Goal: Find specific page/section: Find specific page/section

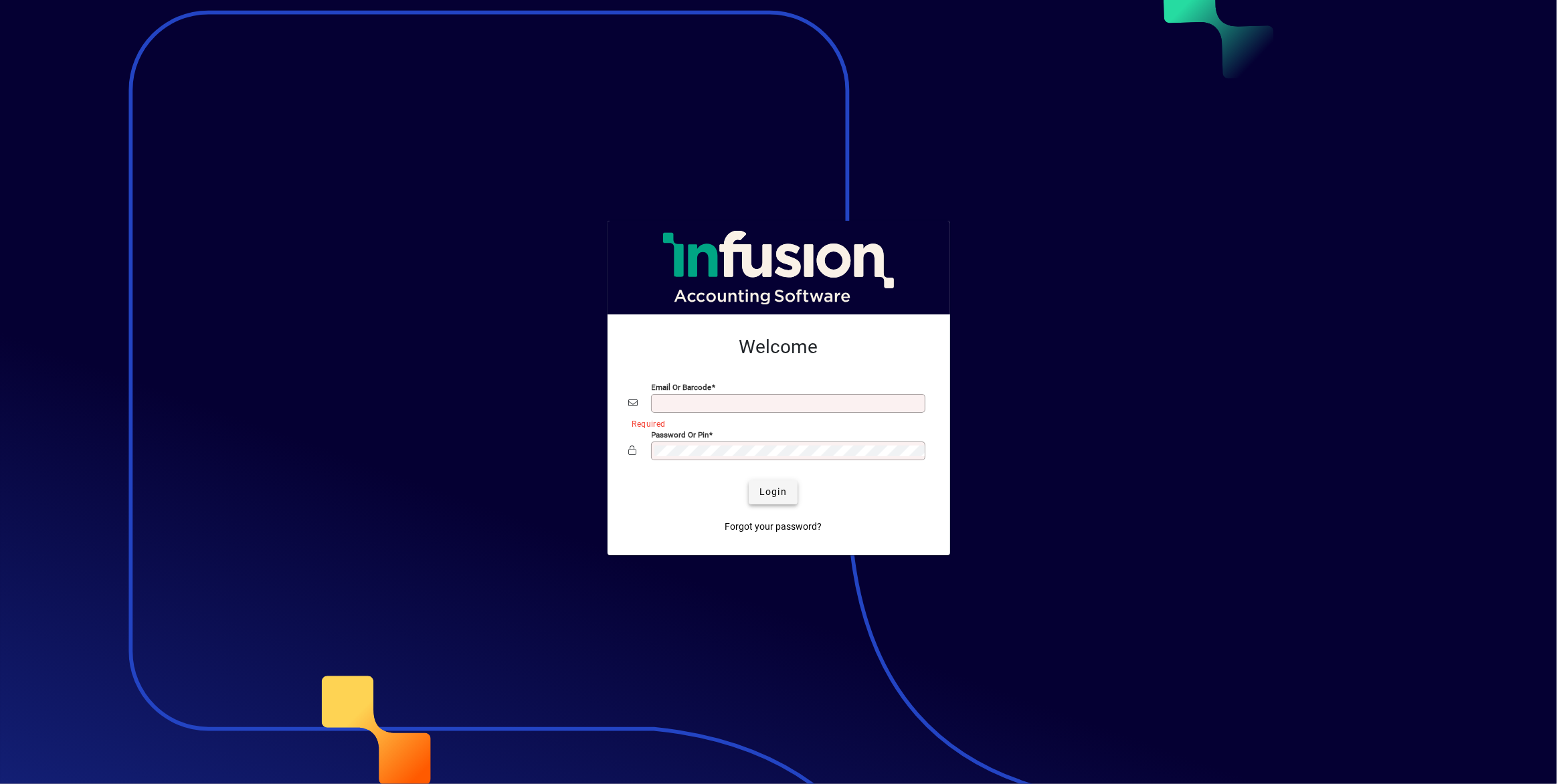
type input "**********"
click at [768, 495] on span "Login" at bounding box center [774, 491] width 28 height 14
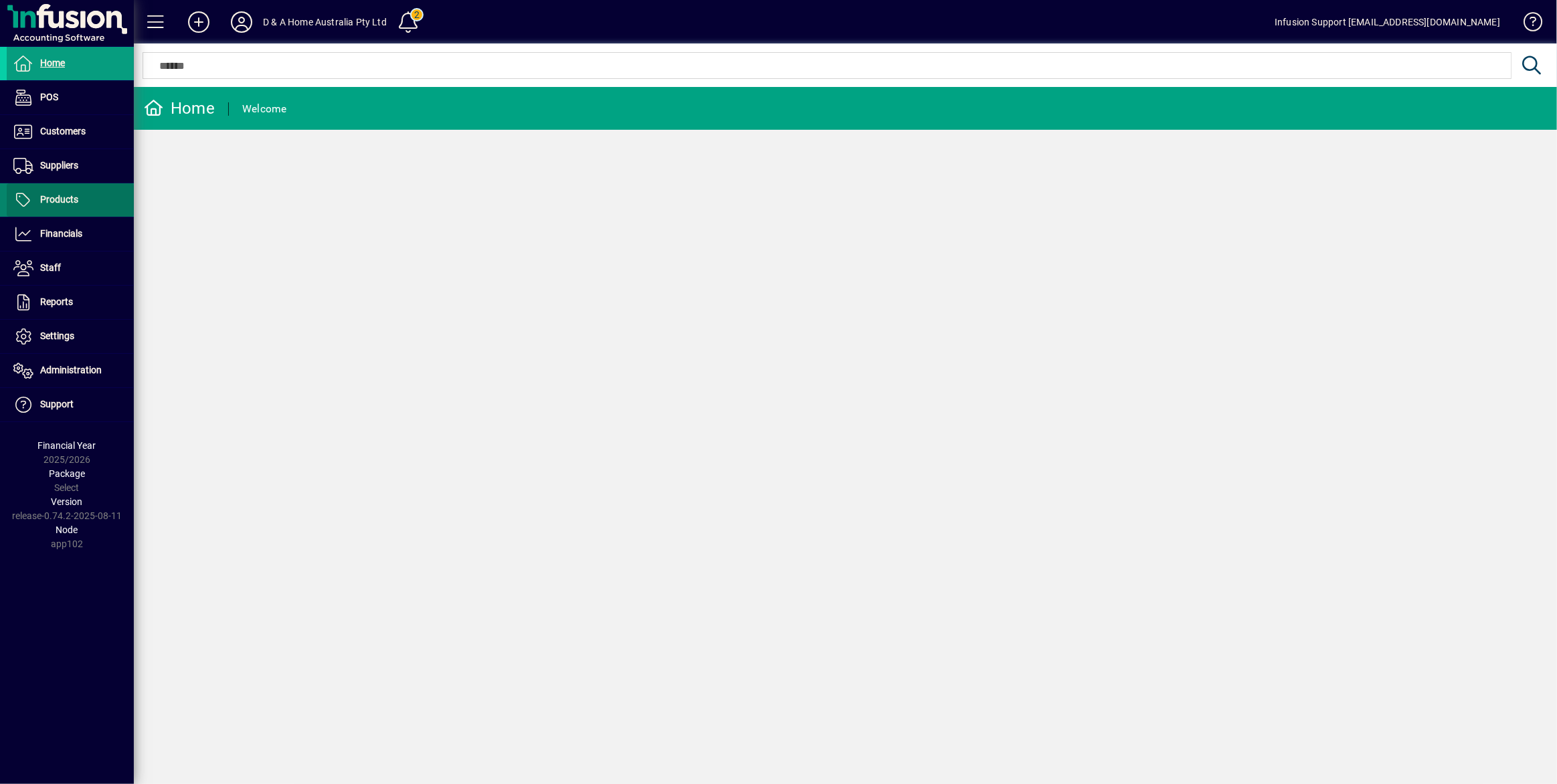
click at [99, 195] on span at bounding box center [70, 199] width 127 height 32
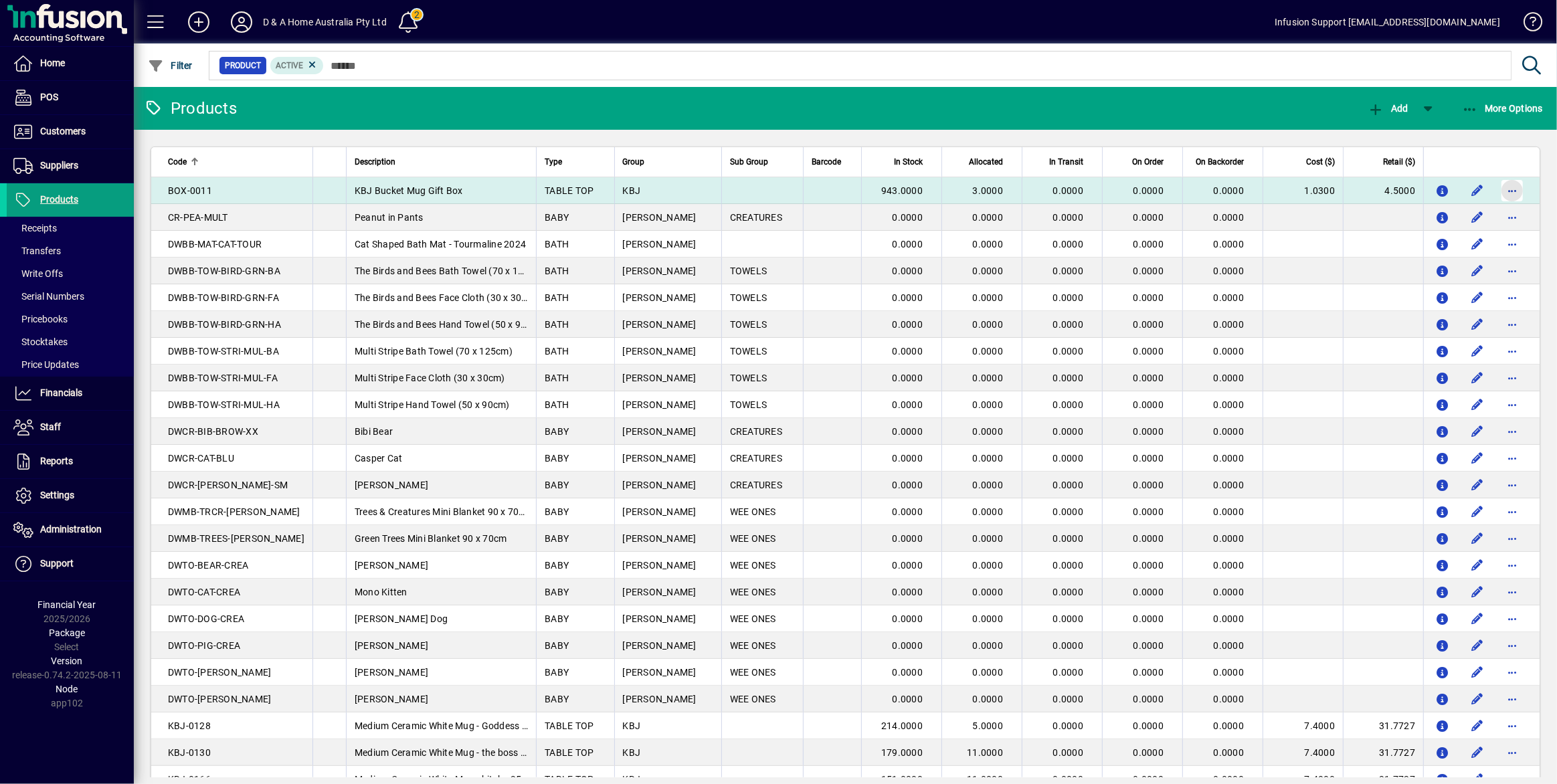
click at [1503, 193] on span "button" at bounding box center [1511, 190] width 32 height 32
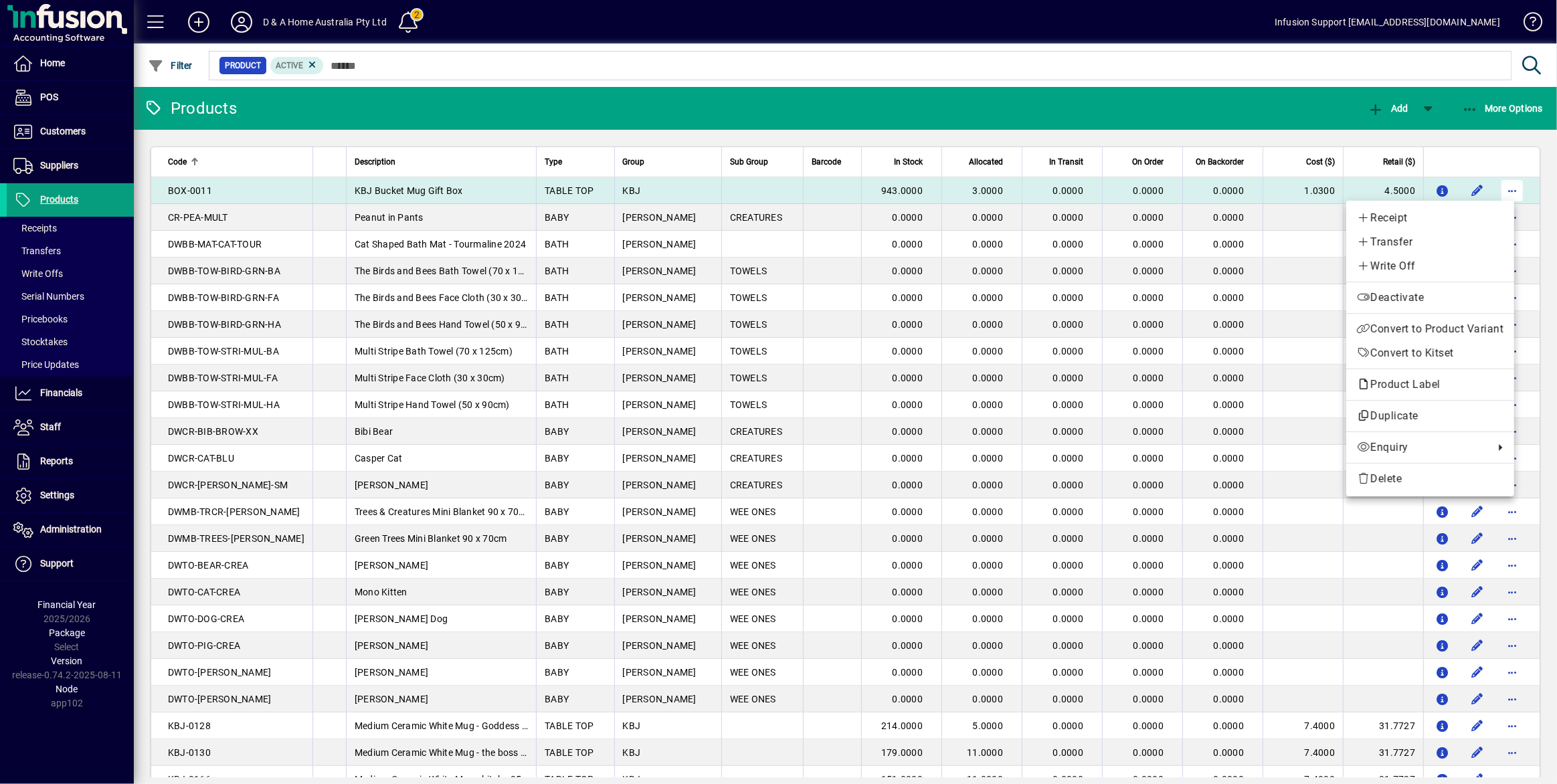
click at [1503, 193] on div at bounding box center [778, 392] width 1557 height 784
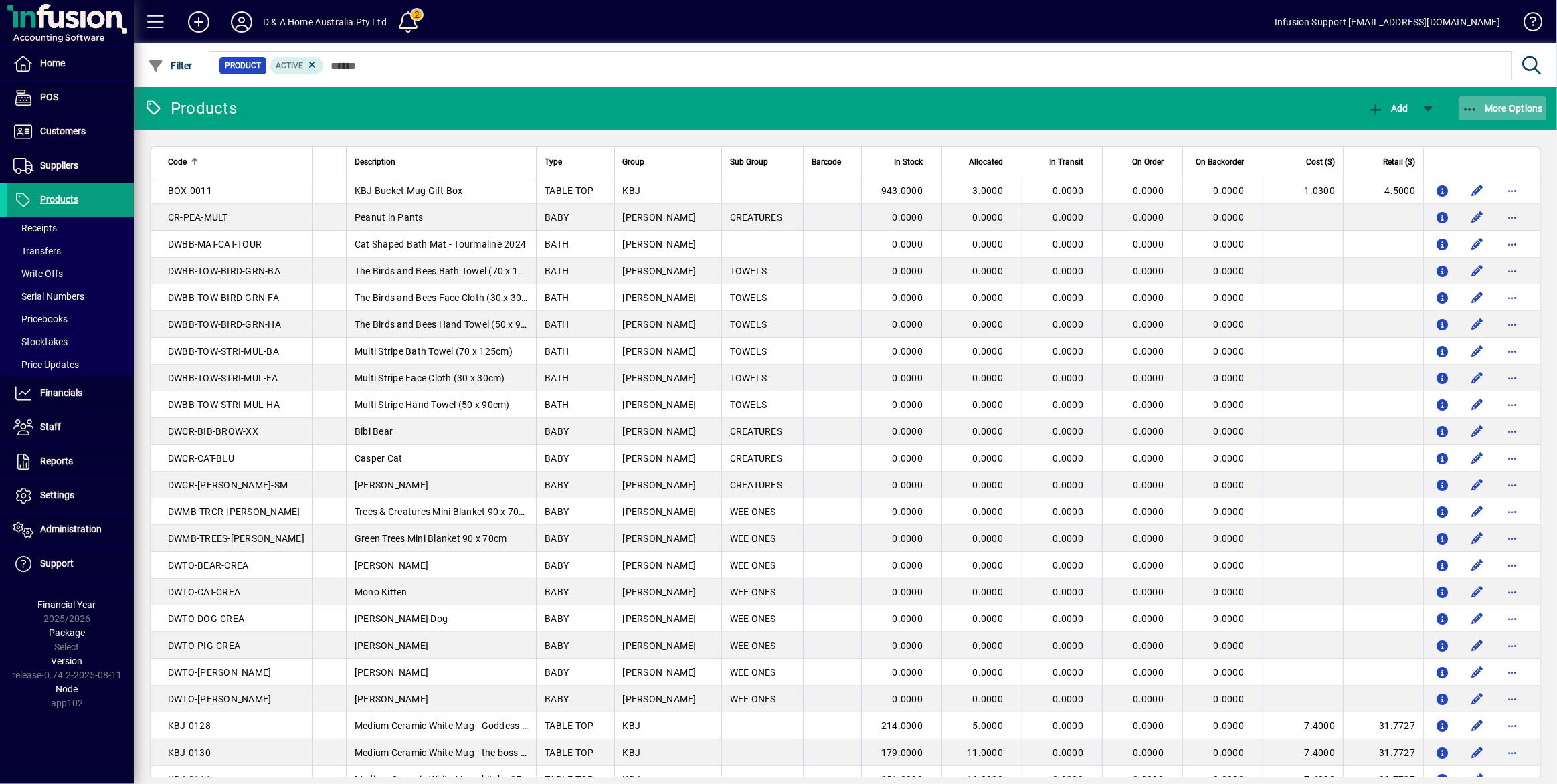
click at [1499, 109] on span "More Options" at bounding box center [1503, 108] width 82 height 11
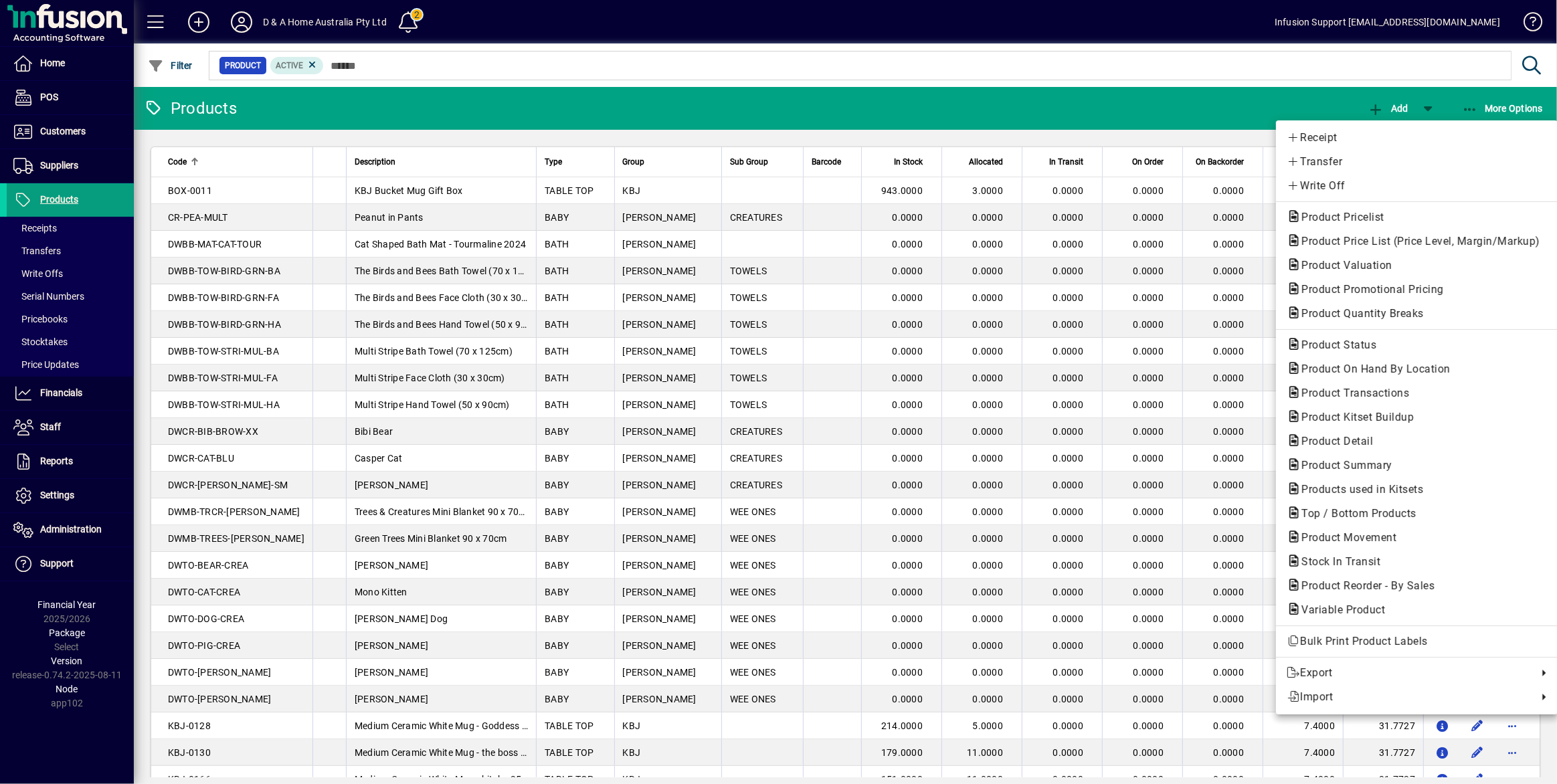
click at [595, 112] on div at bounding box center [778, 392] width 1557 height 784
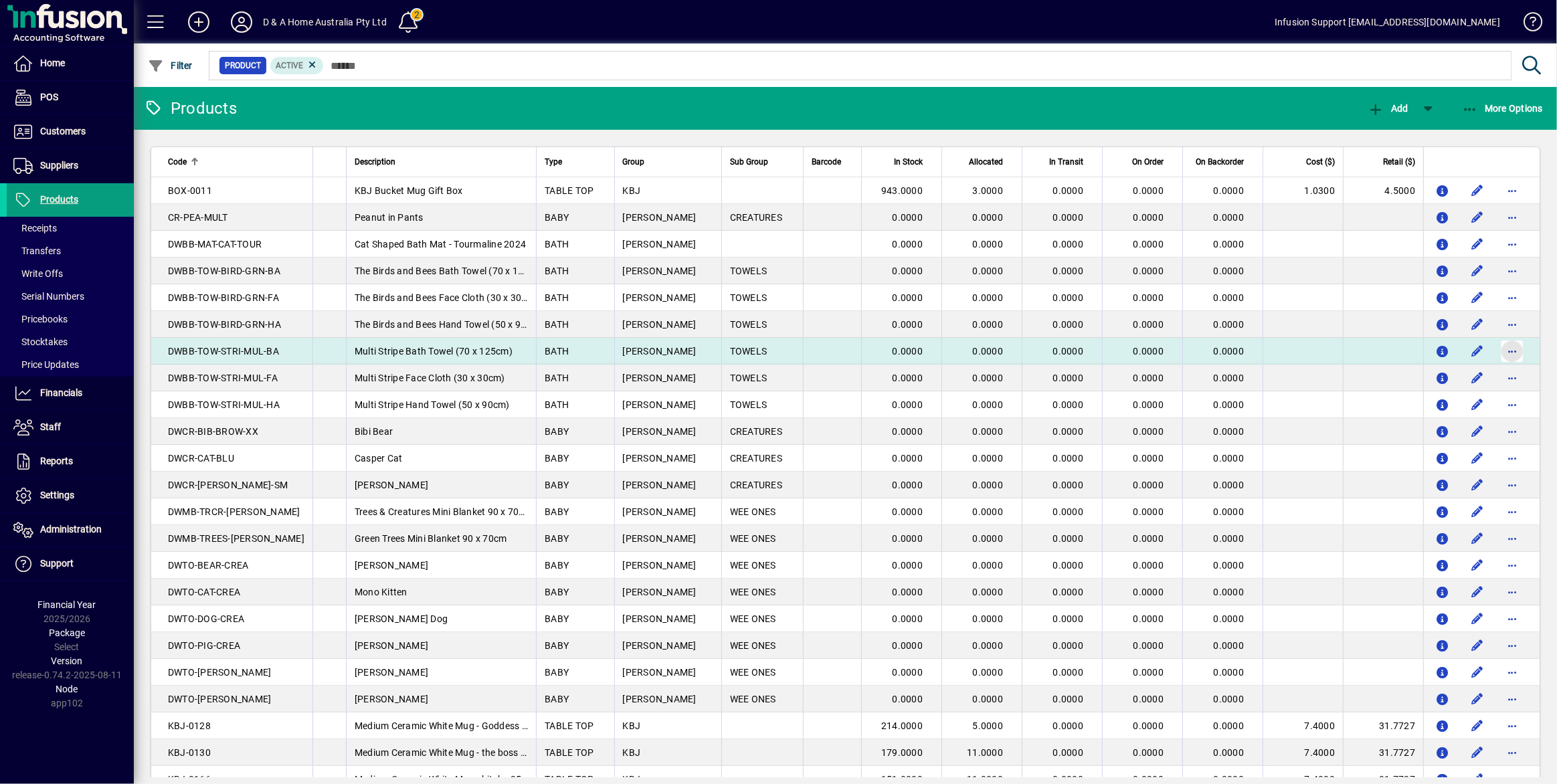
click at [1496, 352] on span "button" at bounding box center [1511, 351] width 32 height 32
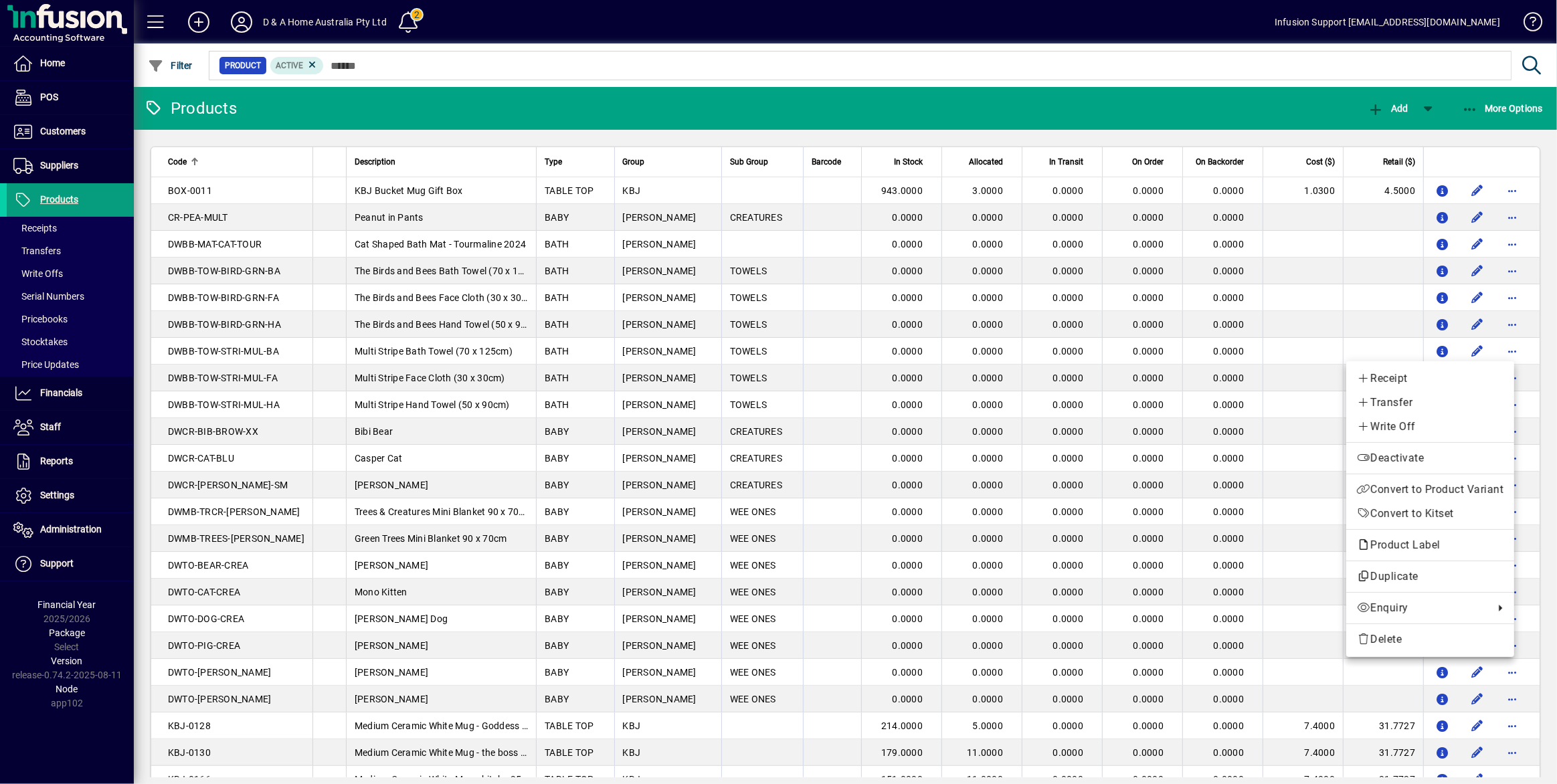
click at [488, 98] on div at bounding box center [778, 392] width 1557 height 784
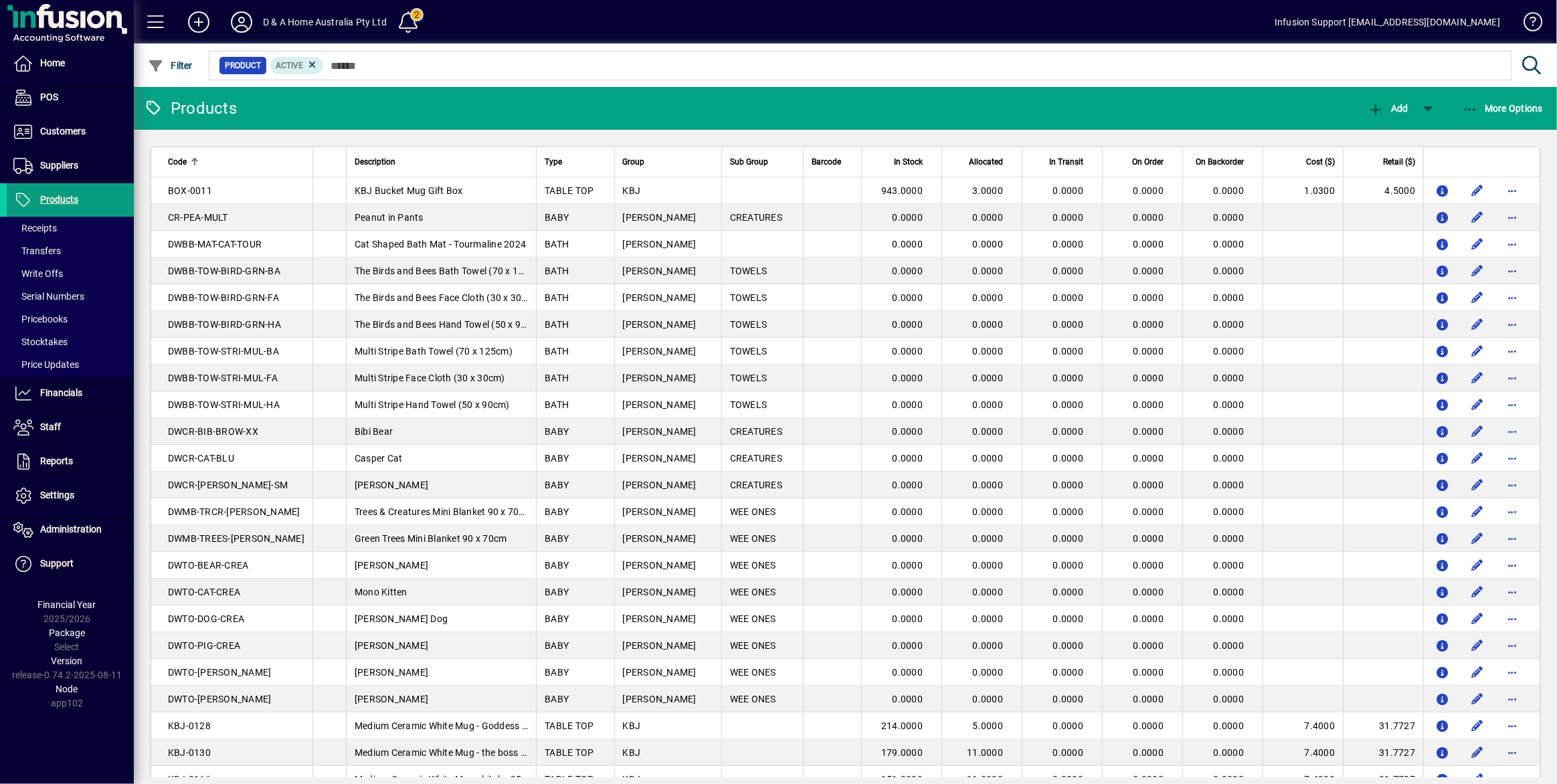
click at [225, 17] on span at bounding box center [241, 21] width 43 height 32
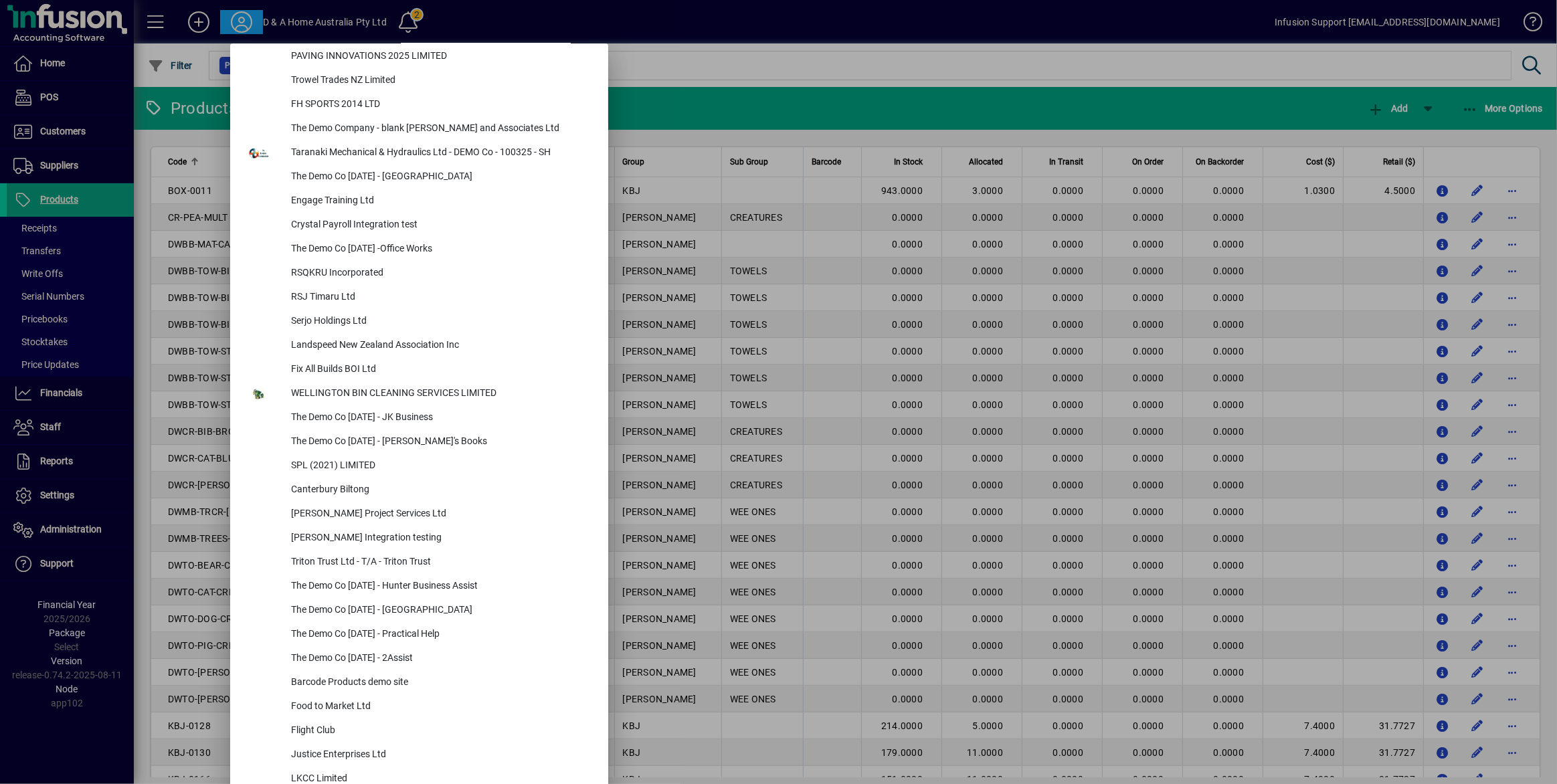
scroll to position [5588, 0]
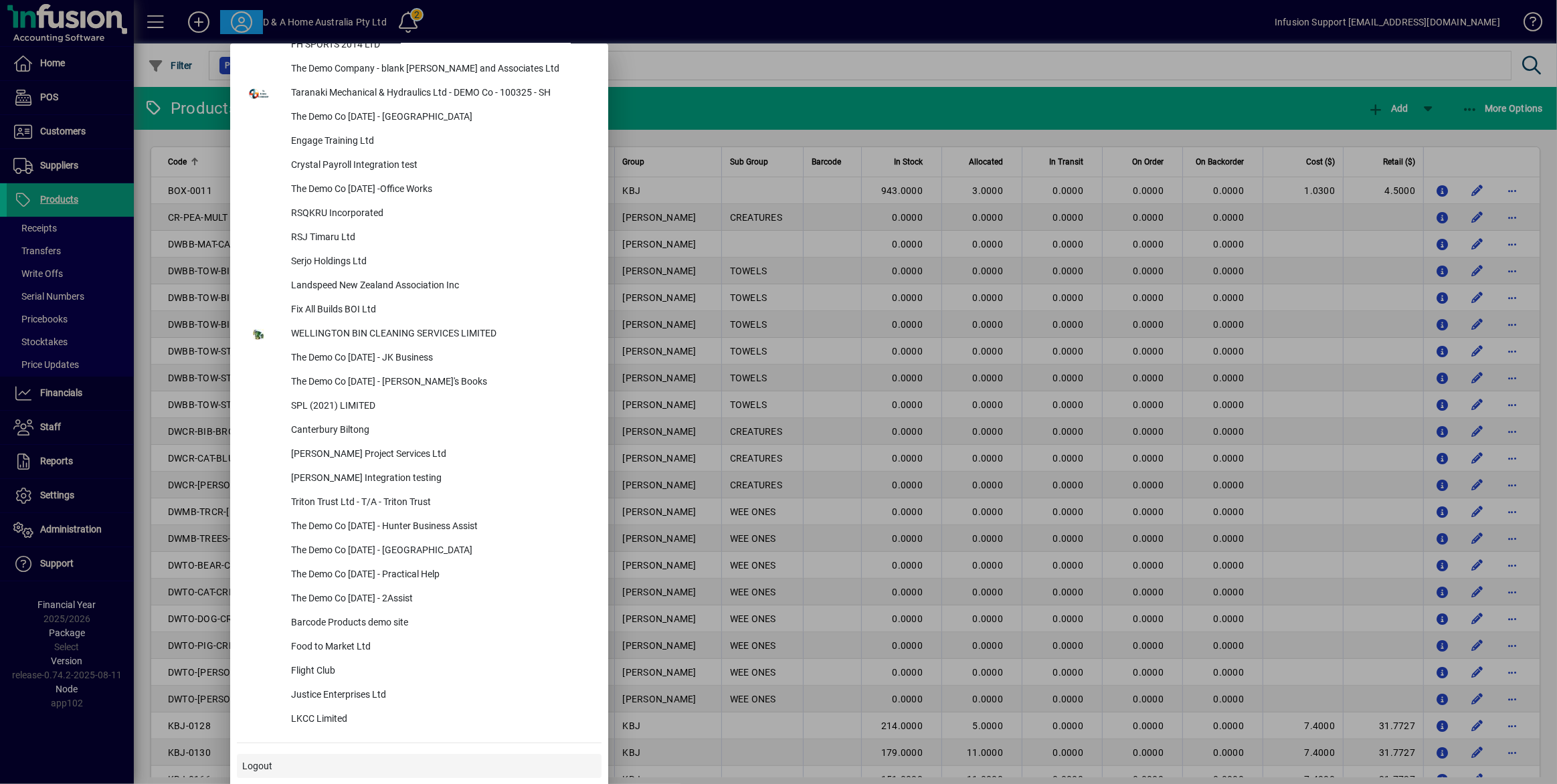
click at [381, 763] on span at bounding box center [420, 765] width 365 height 32
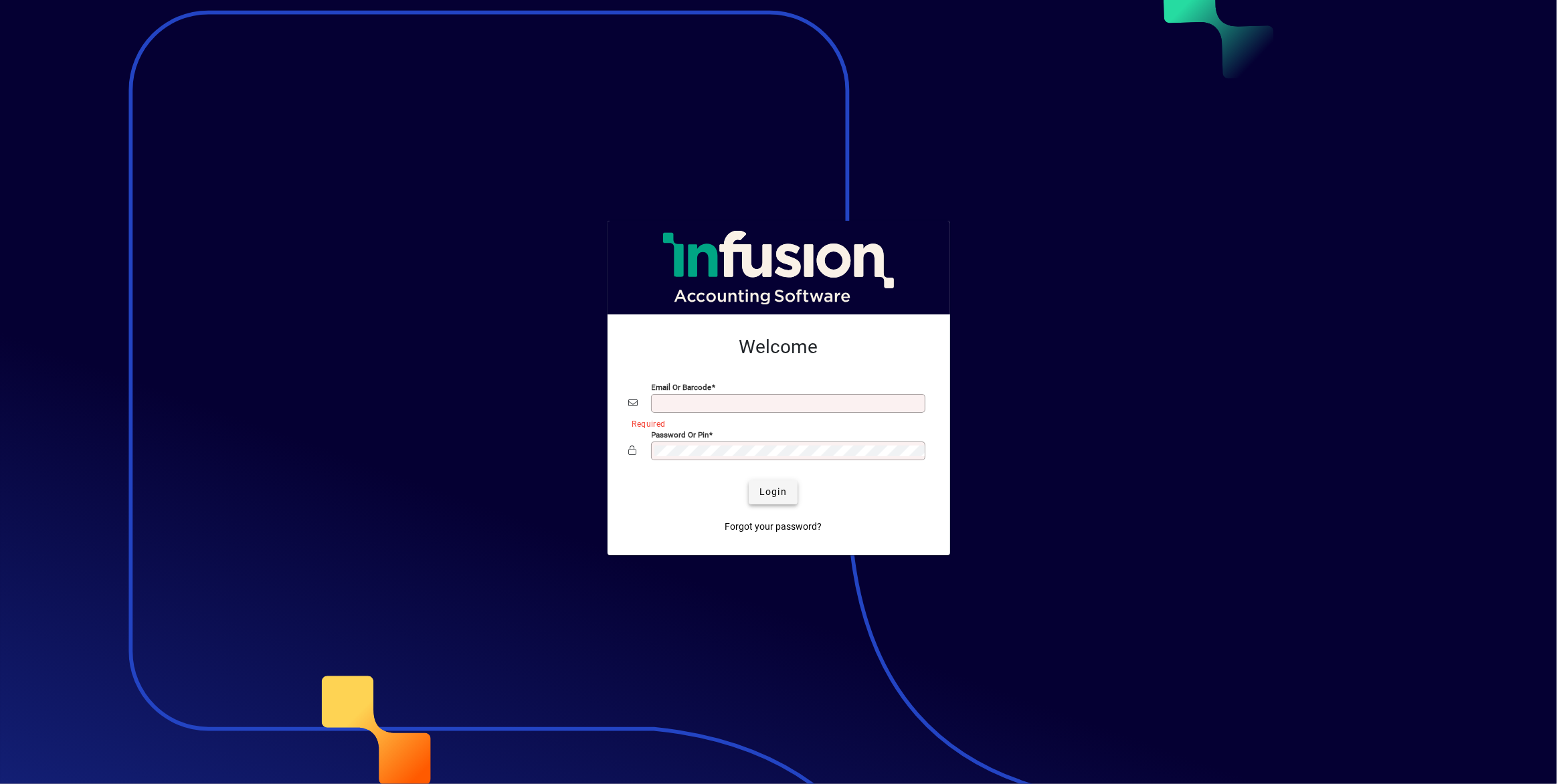
type input "**********"
click at [783, 500] on span "submit" at bounding box center [774, 492] width 49 height 32
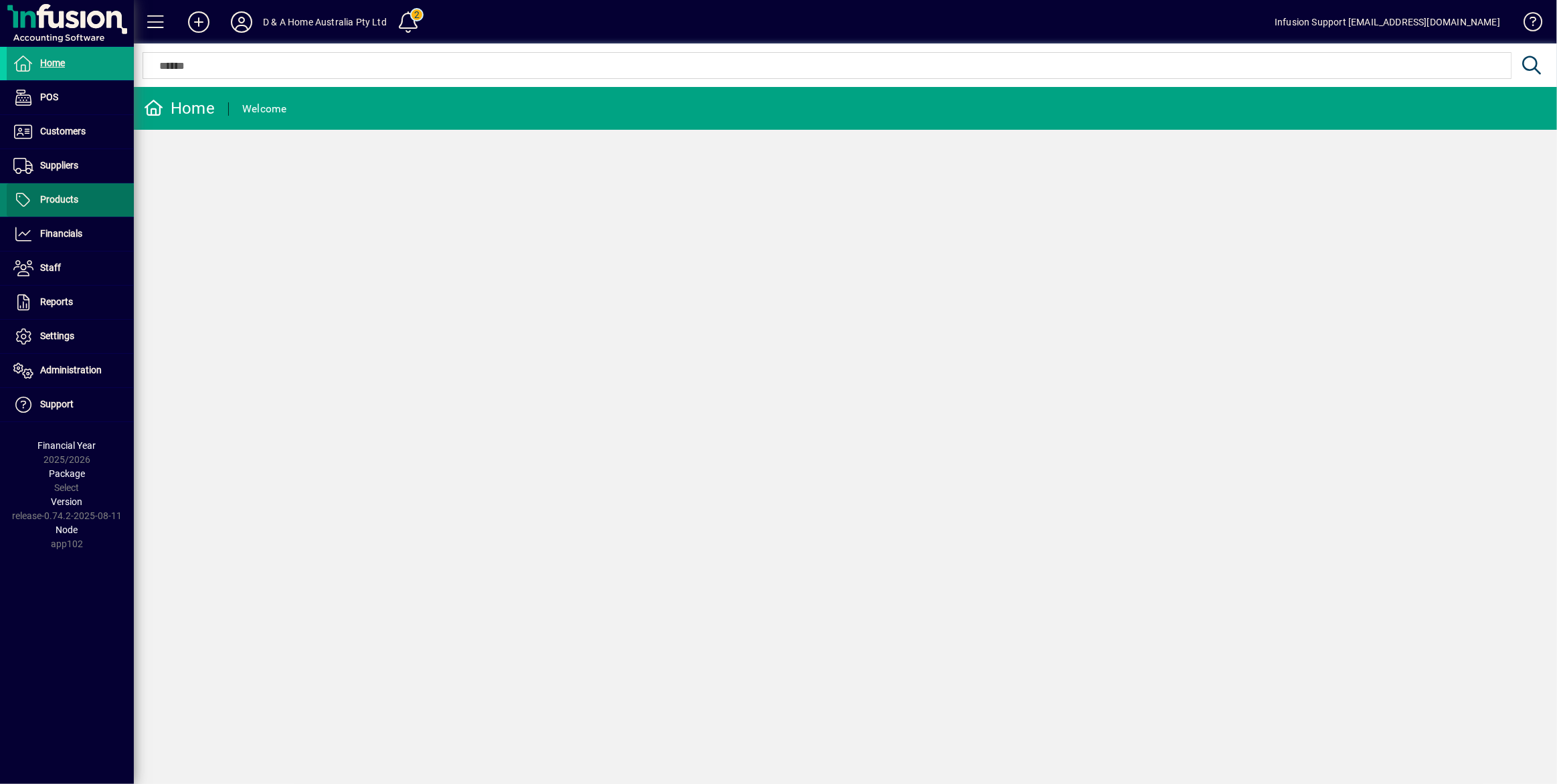
click at [54, 198] on span "Products" at bounding box center [59, 199] width 38 height 11
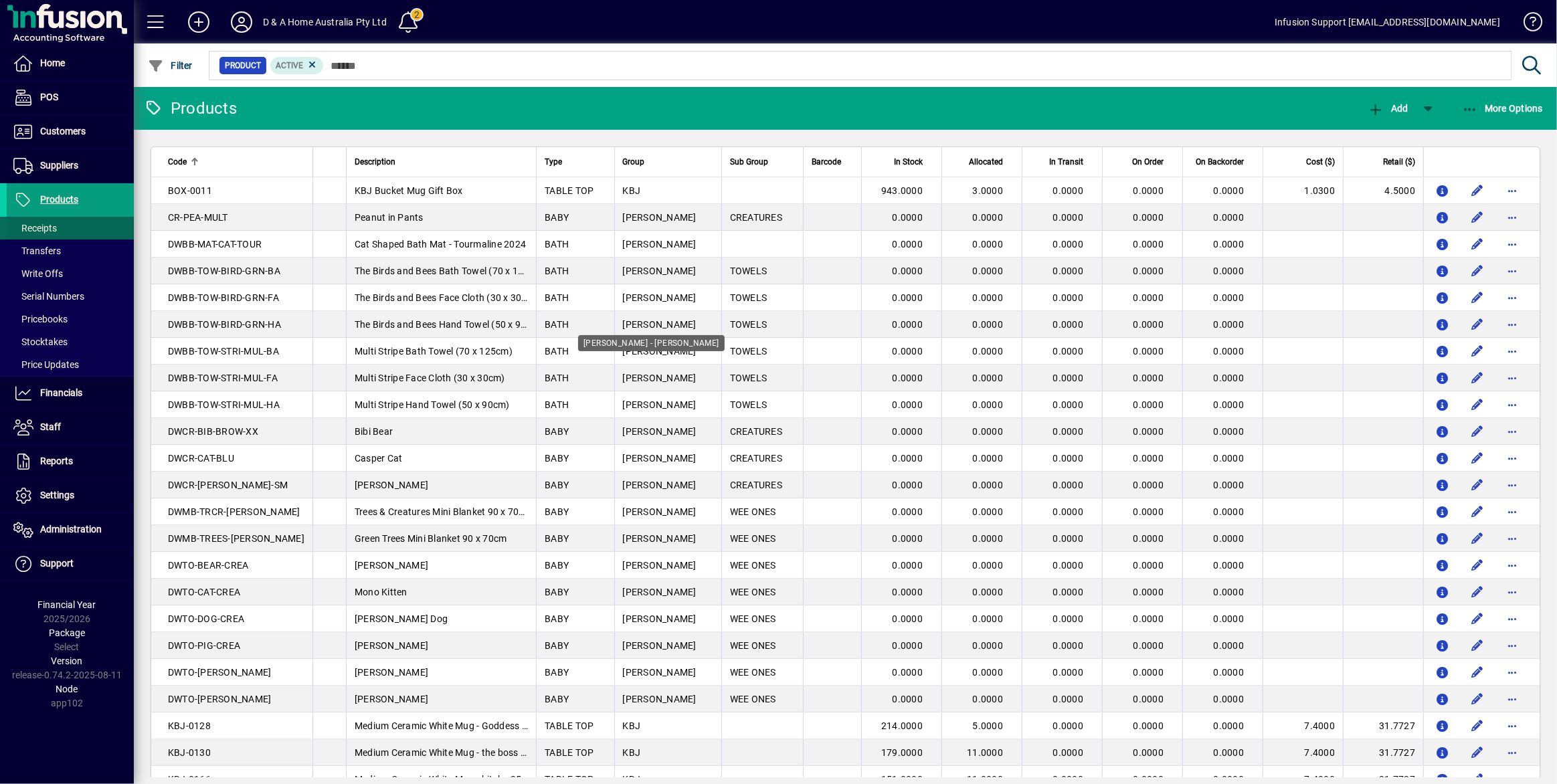
click at [670, 320] on span "DONNA WILSON" at bounding box center [660, 324] width 74 height 11
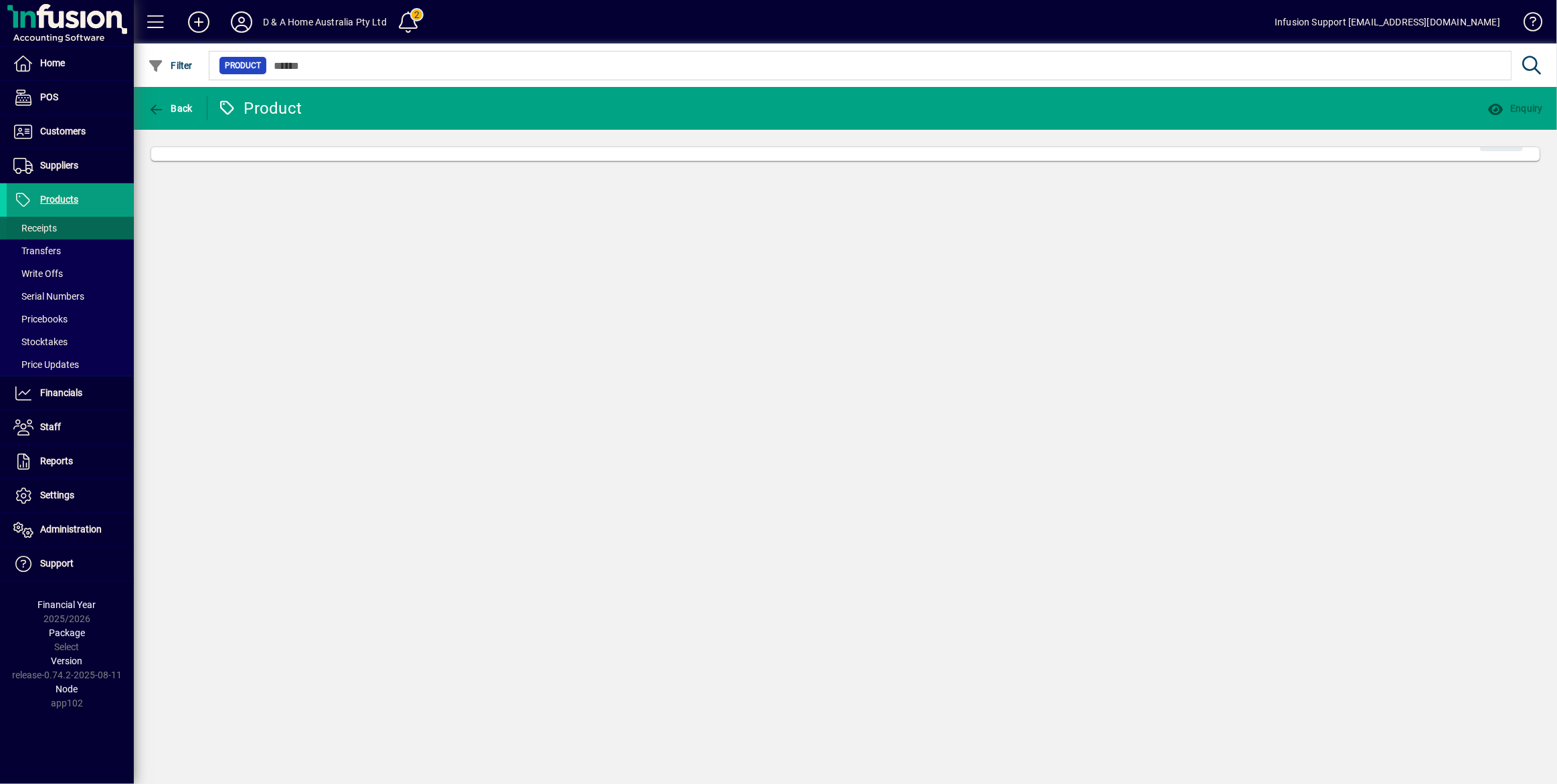
click at [670, 320] on div "Back Product Enquiry Edit" at bounding box center [846, 435] width 1423 height 697
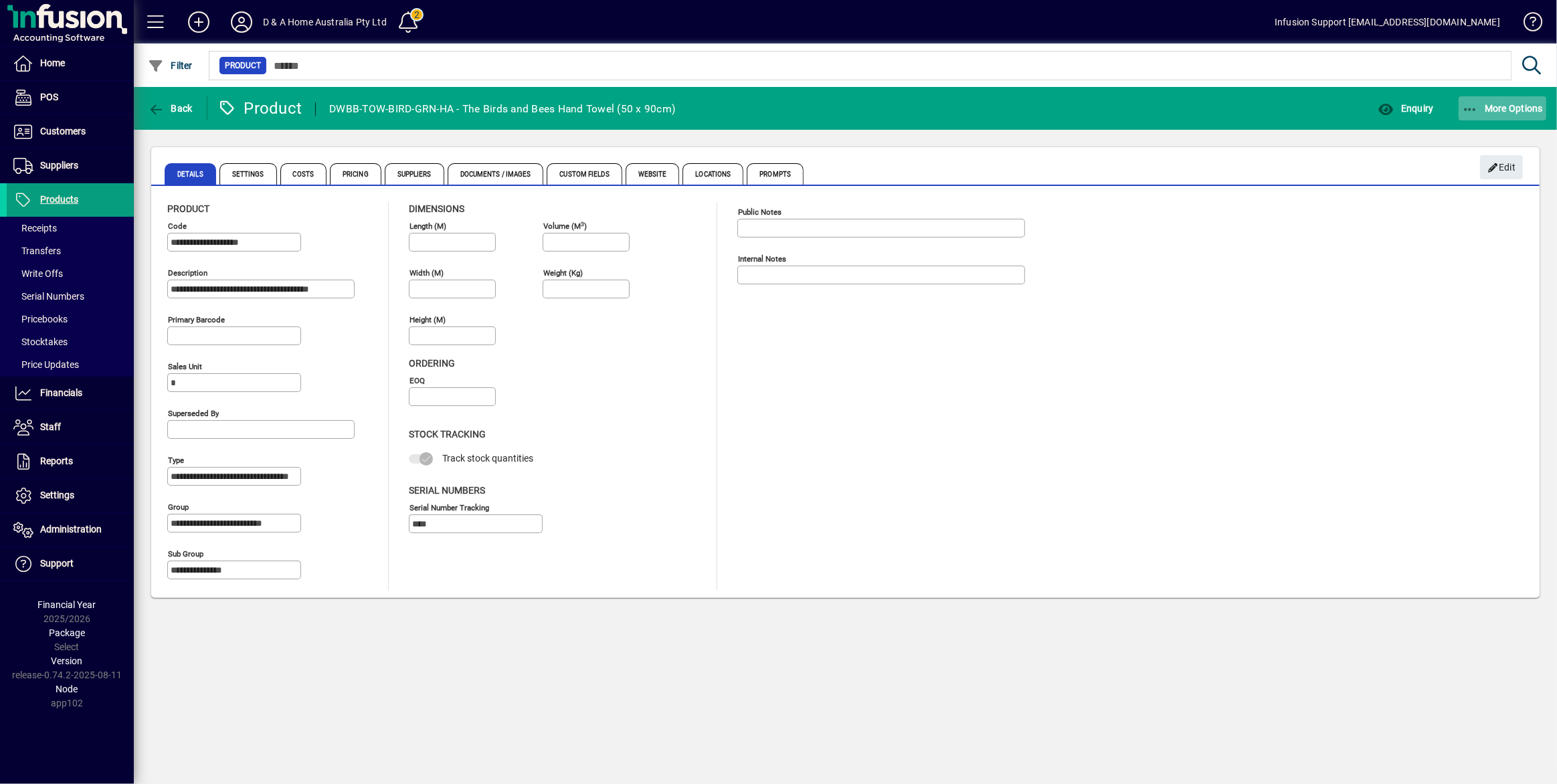
click at [1512, 107] on span "More Options" at bounding box center [1503, 108] width 82 height 11
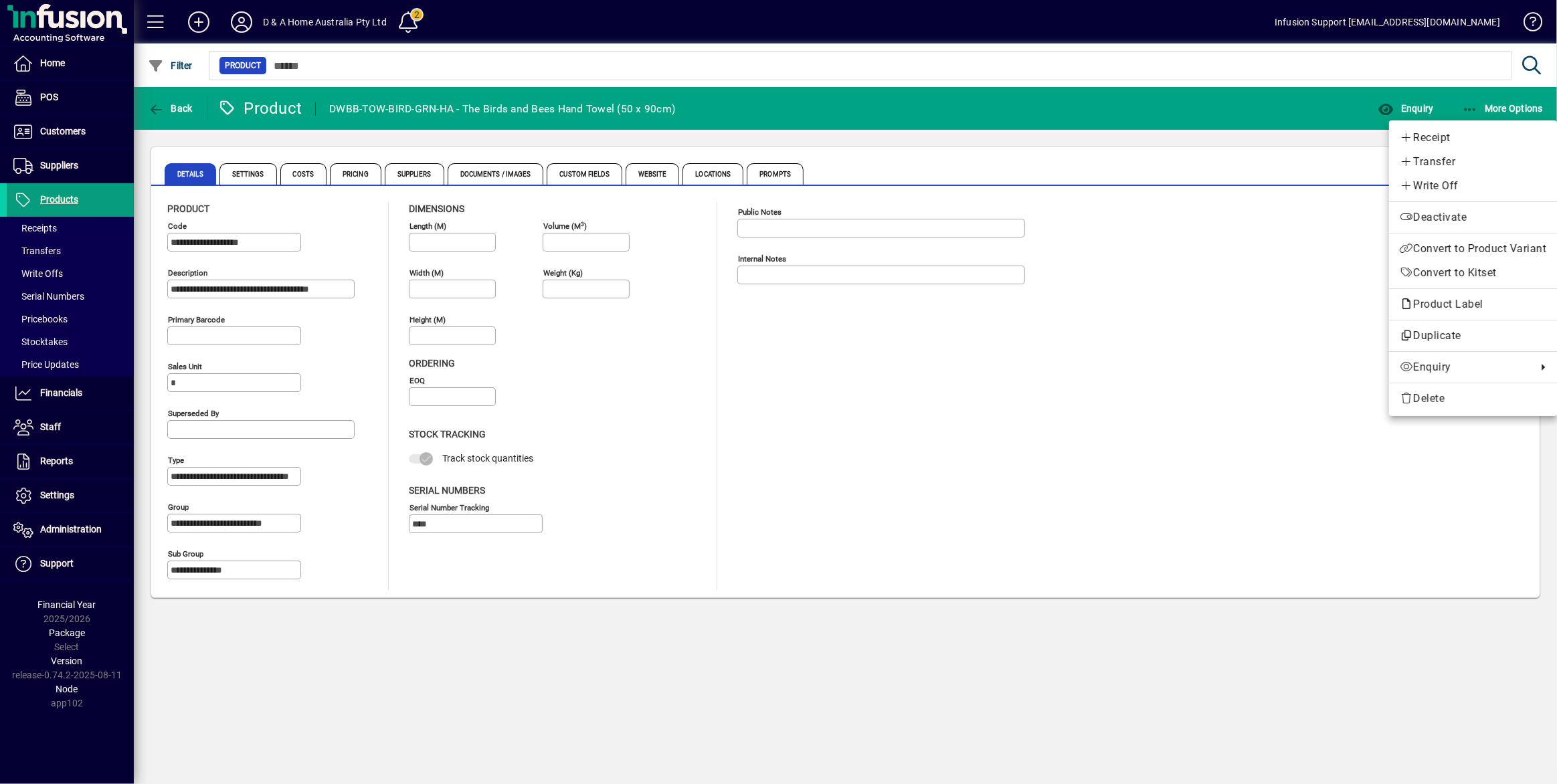
click at [240, 25] on div at bounding box center [778, 392] width 1557 height 784
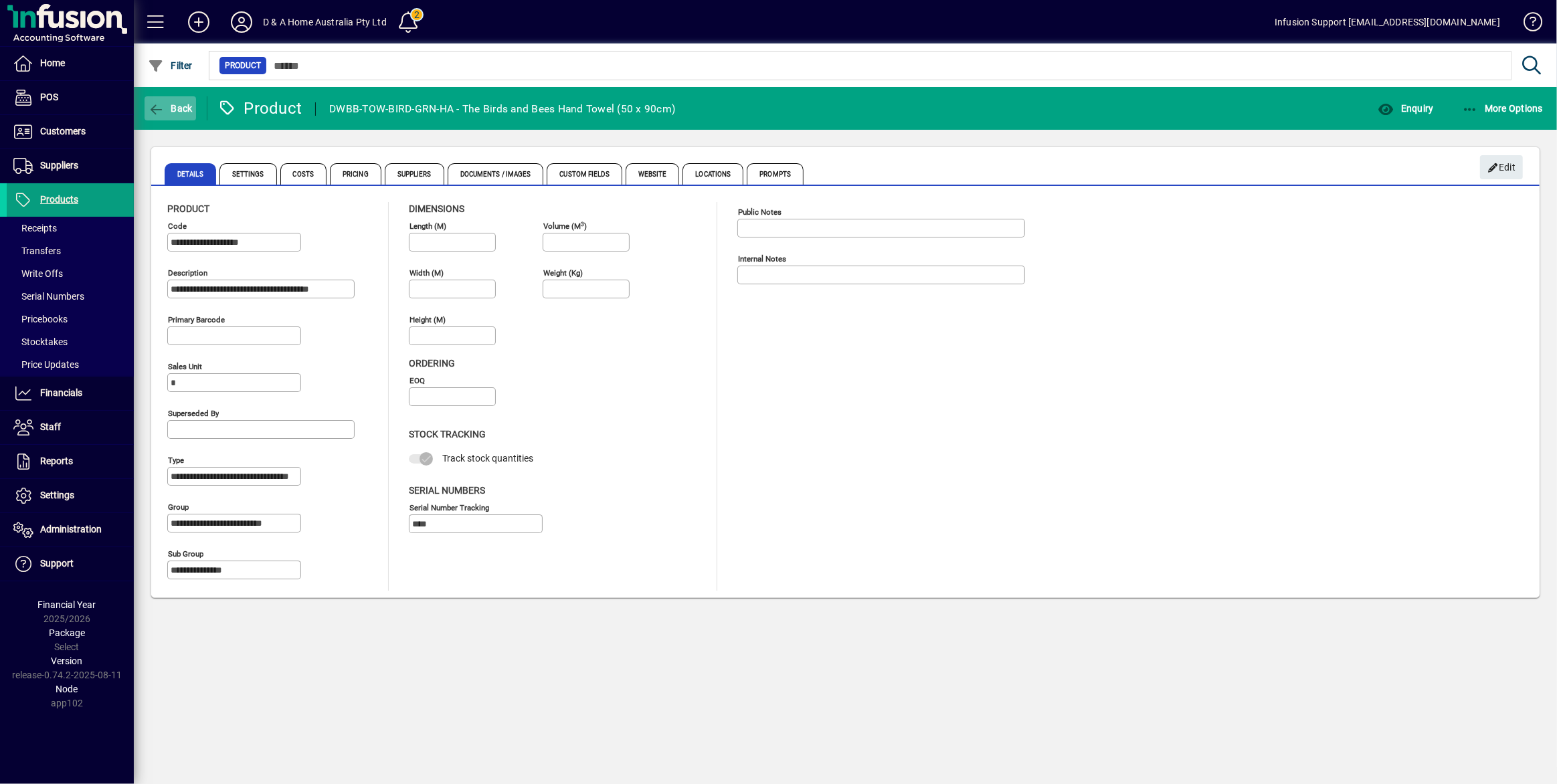
click at [150, 109] on icon "button" at bounding box center [156, 110] width 16 height 13
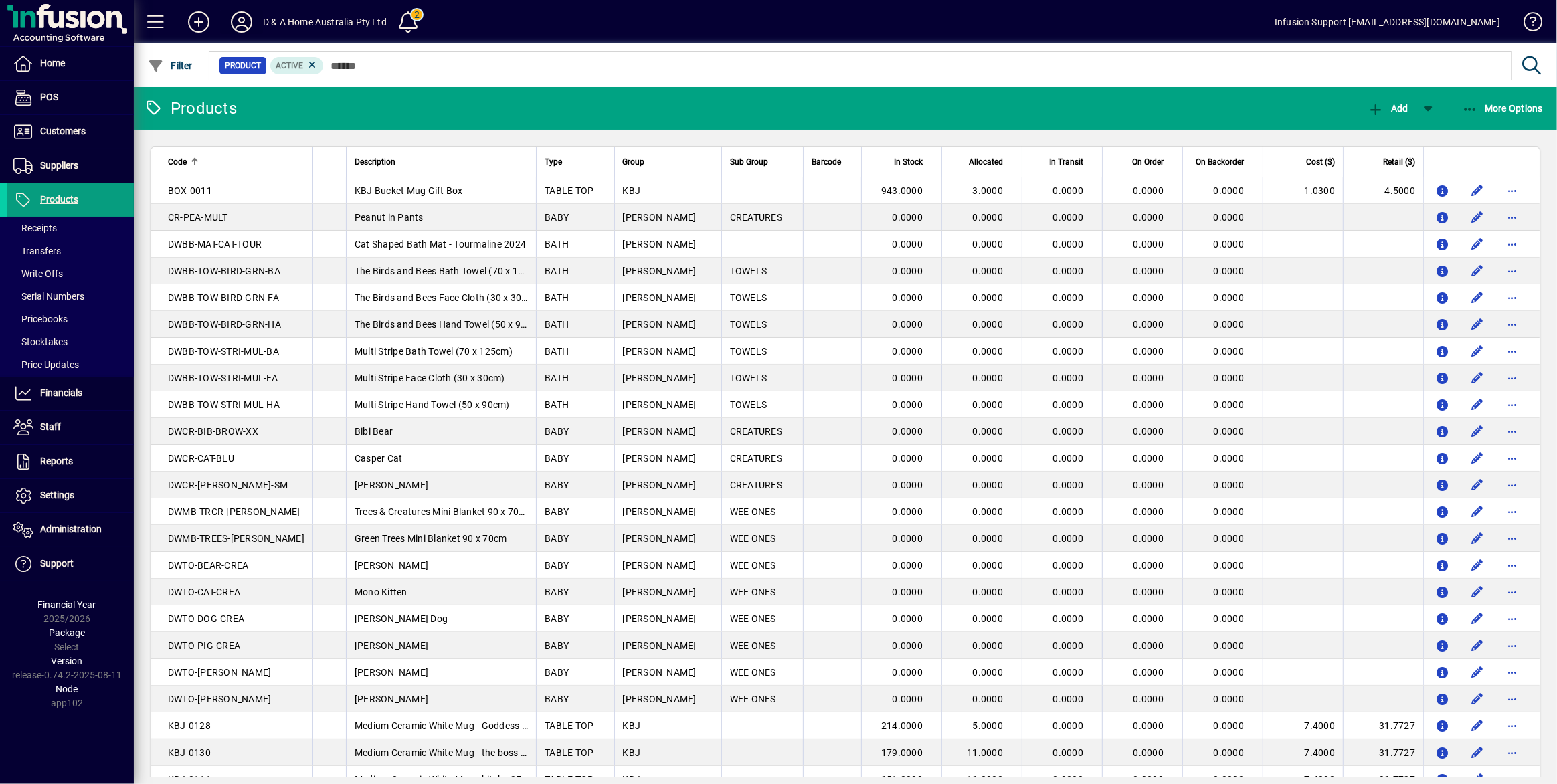
click at [237, 25] on icon at bounding box center [241, 22] width 27 height 21
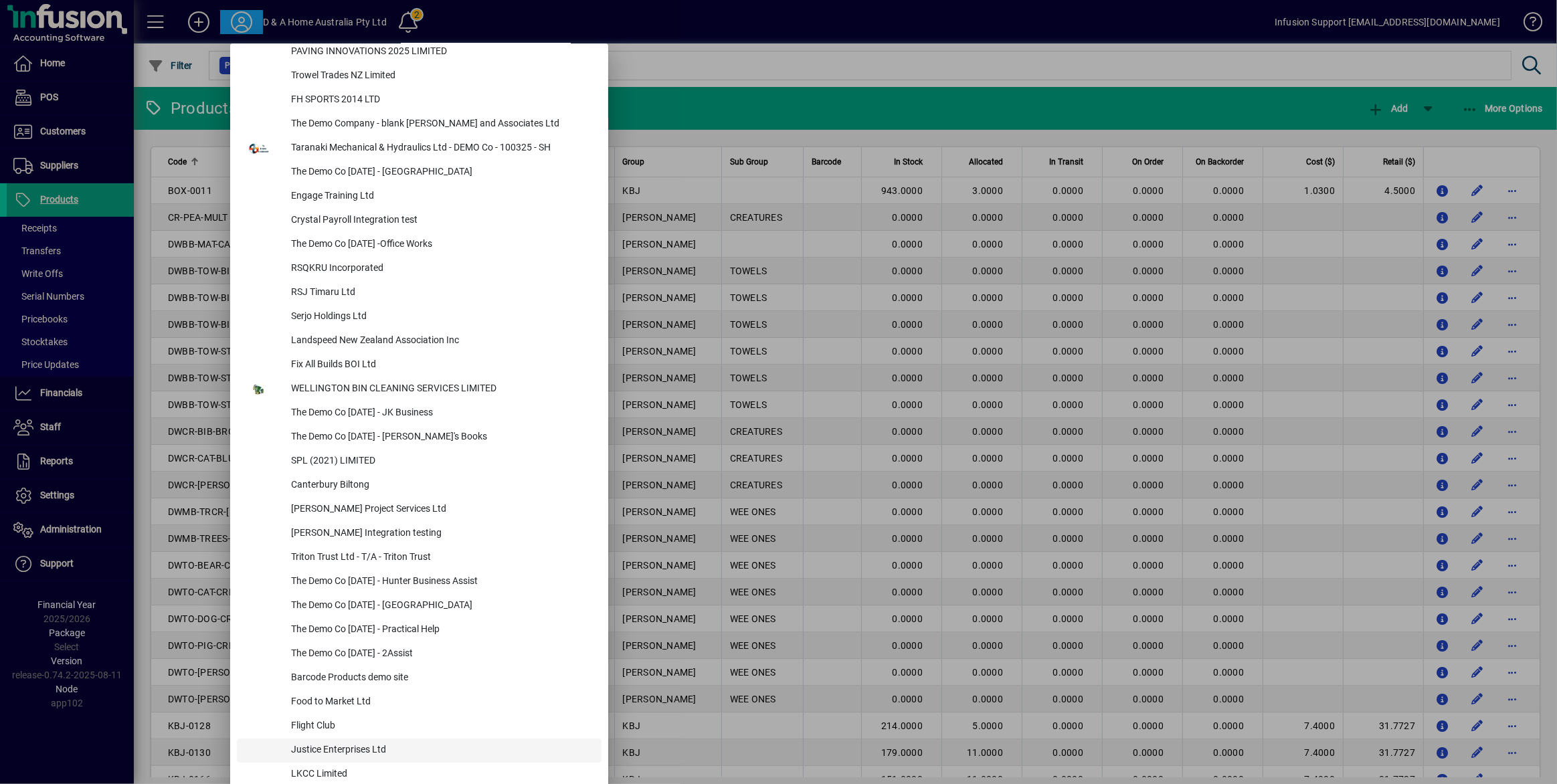
scroll to position [5588, 0]
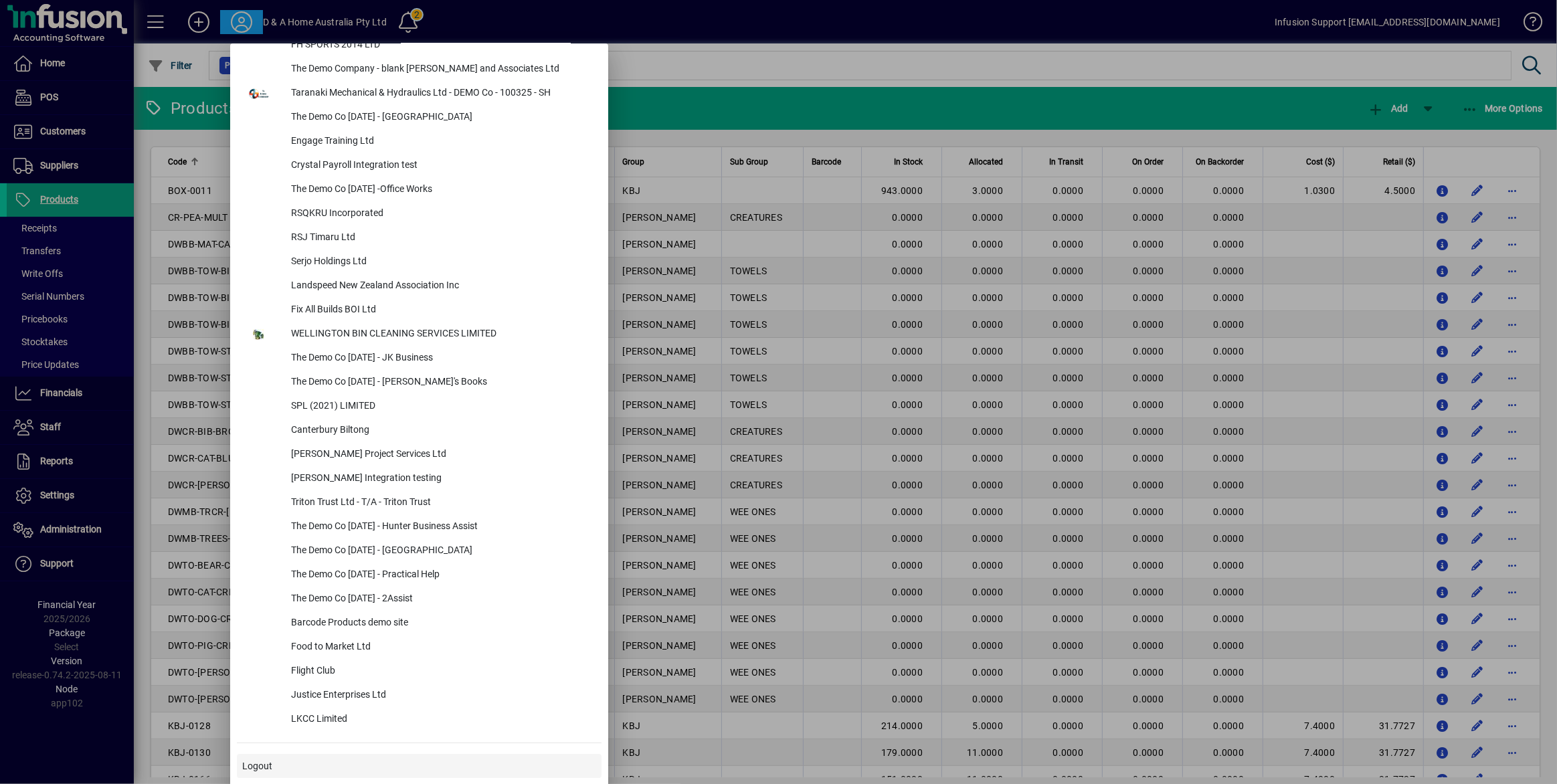
click at [261, 759] on button "Logout" at bounding box center [420, 765] width 365 height 24
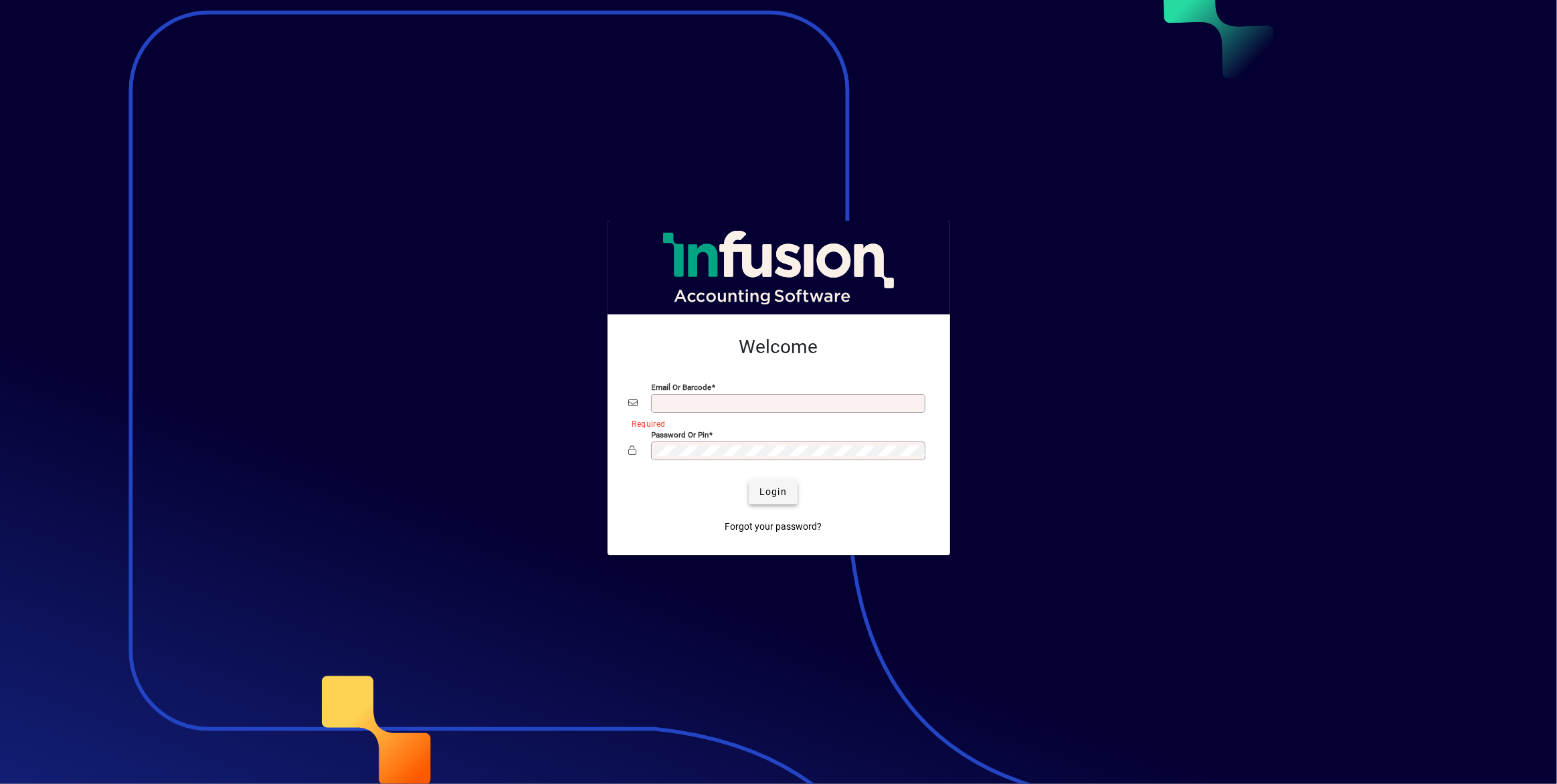
type input "**********"
click at [777, 487] on span "Login" at bounding box center [774, 491] width 28 height 14
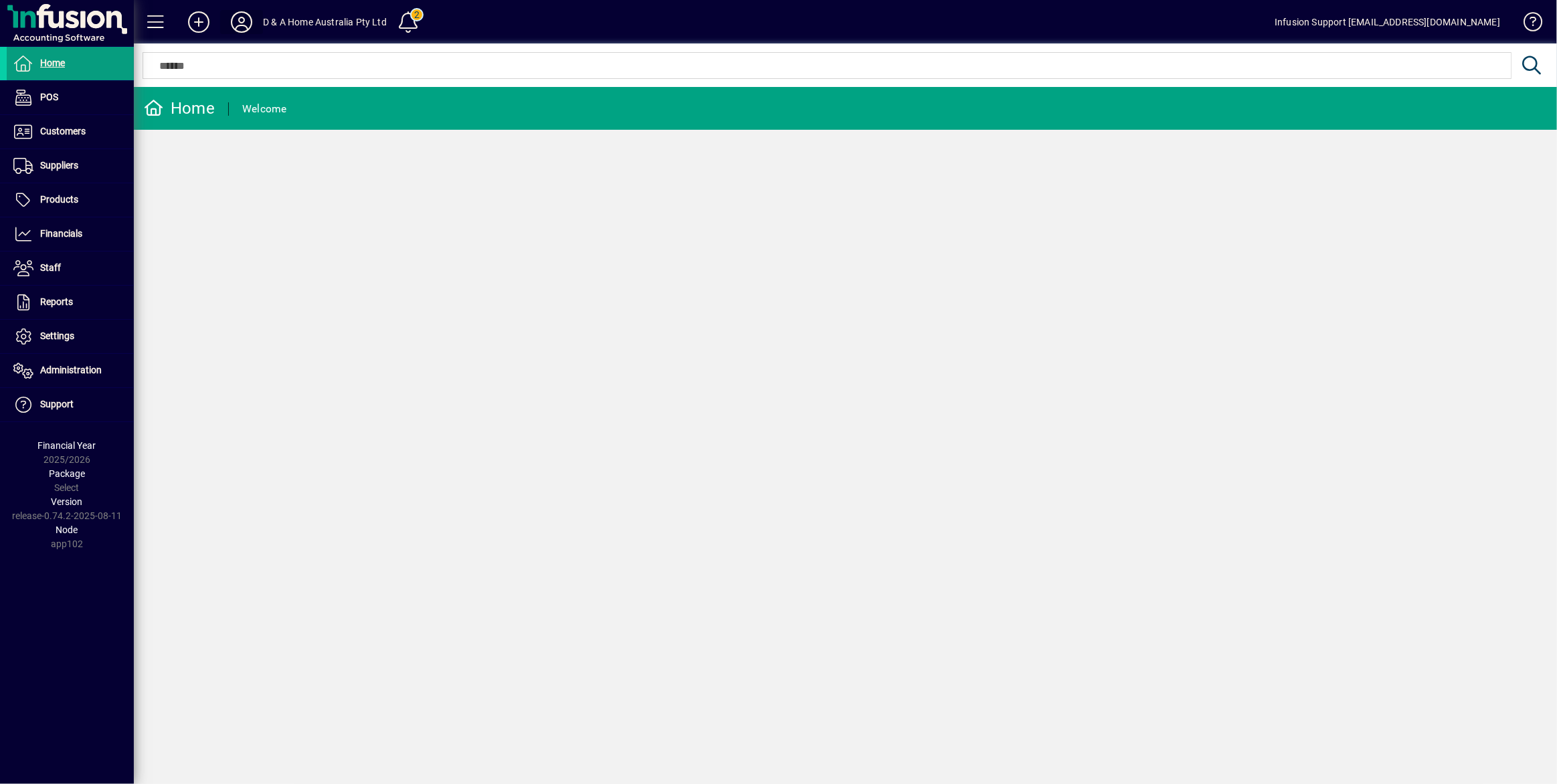
click at [233, 25] on icon at bounding box center [241, 22] width 27 height 21
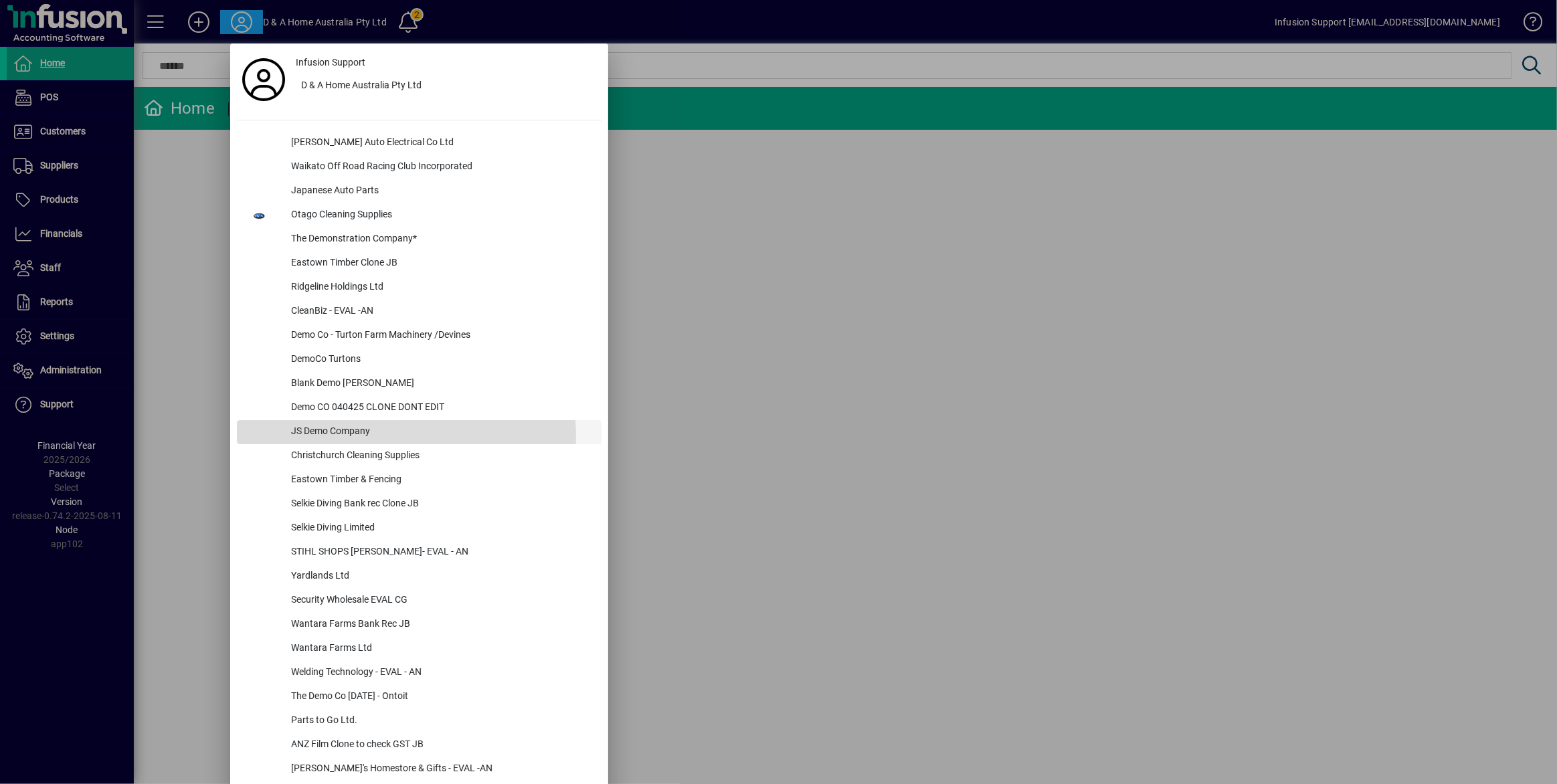
click at [404, 436] on div "JS Demo Company" at bounding box center [441, 432] width 321 height 24
